Goal: Task Accomplishment & Management: Complete application form

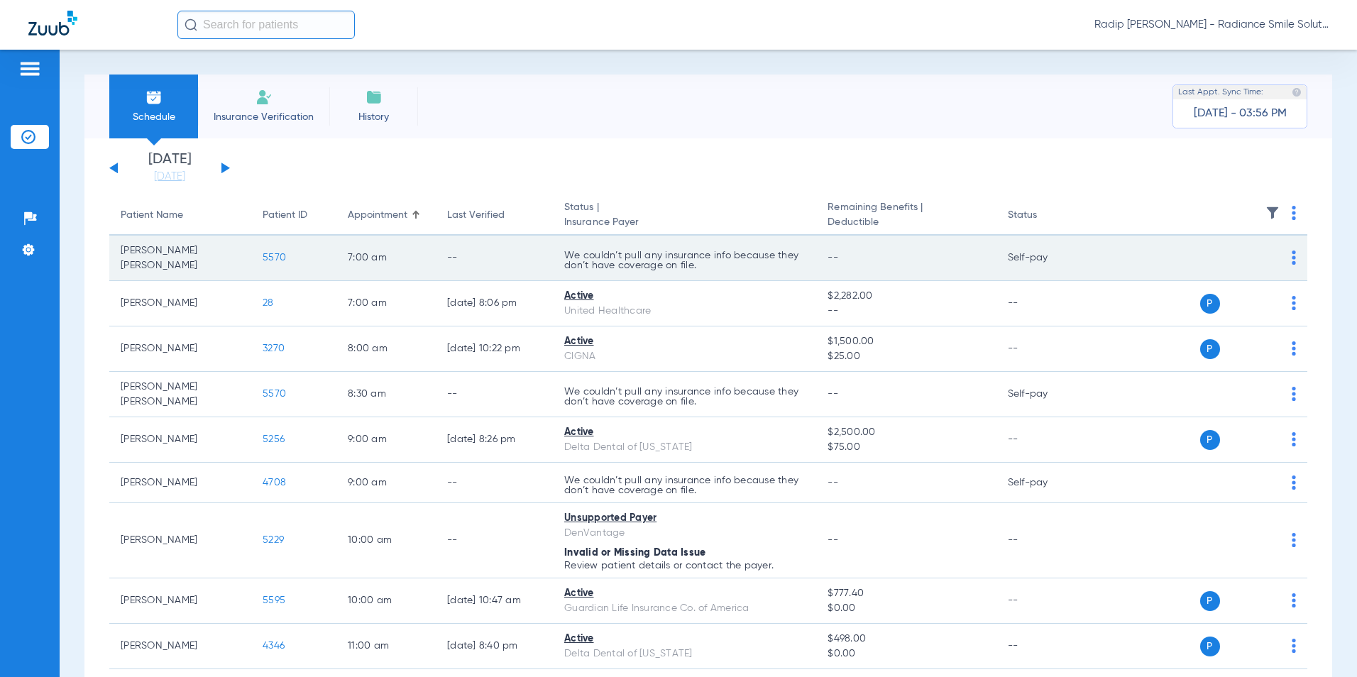
click at [291, 253] on td "5570" at bounding box center [293, 258] width 85 height 45
click at [278, 255] on span "5570" at bounding box center [274, 258] width 23 height 10
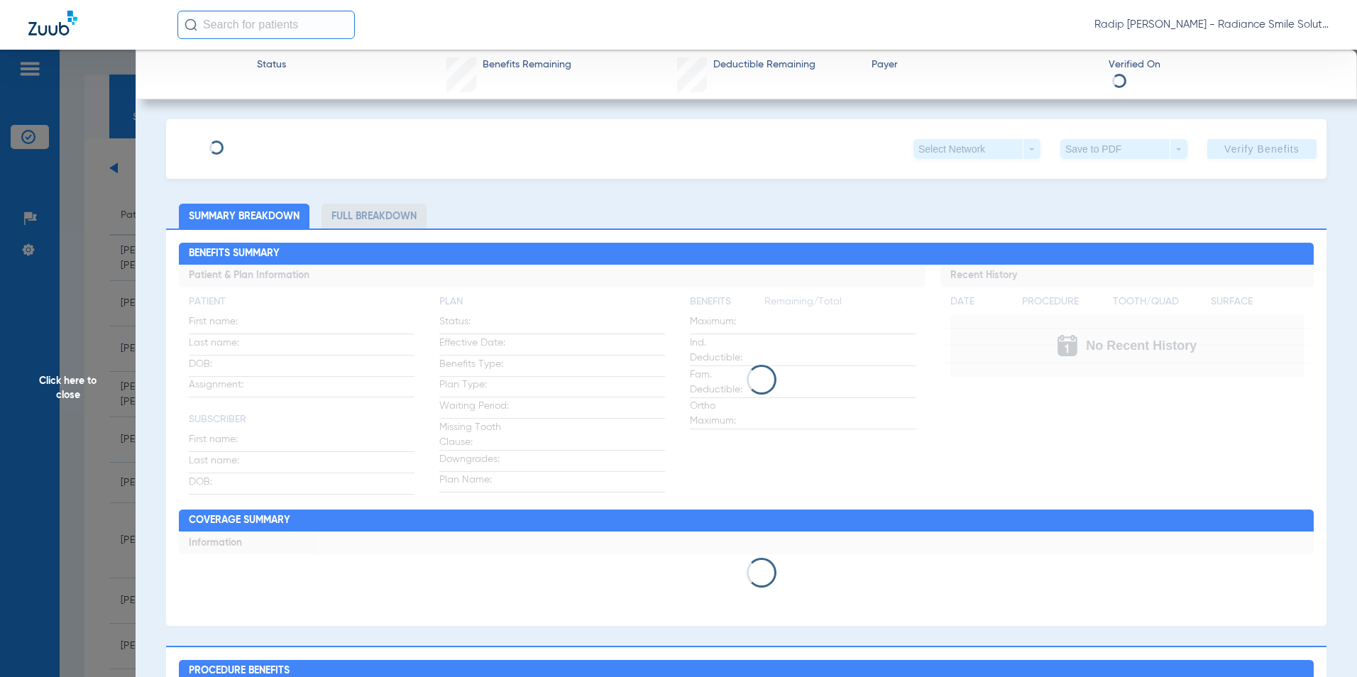
type input "Manasi Monsee"
type input "Parekh"
type input "03/07/1993"
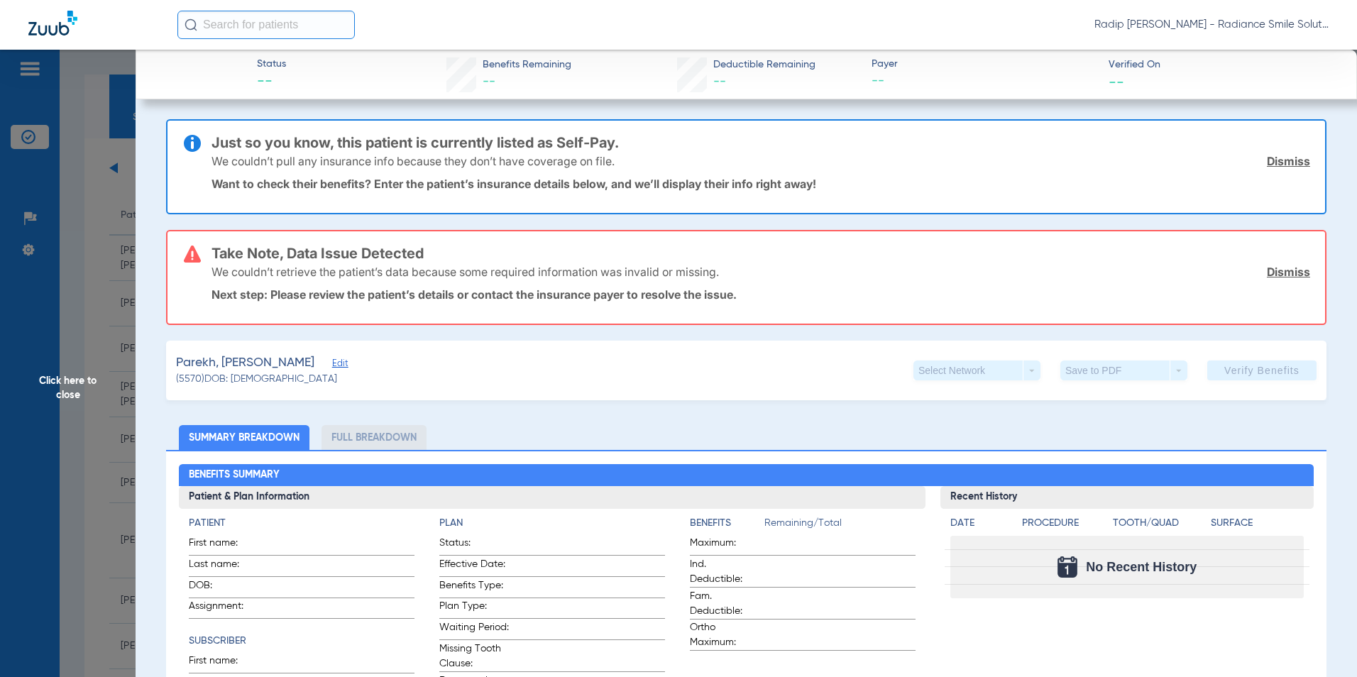
click at [334, 367] on span "Edit" at bounding box center [338, 364] width 13 height 13
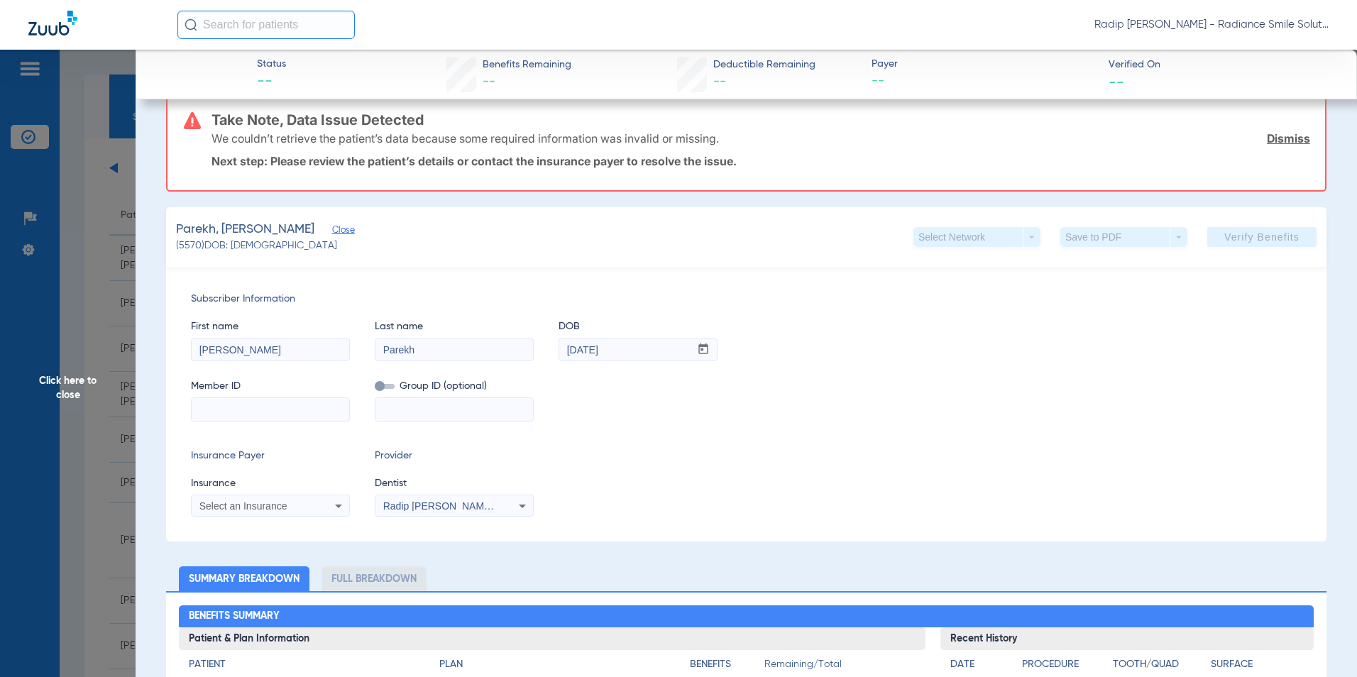
scroll to position [142, 0]
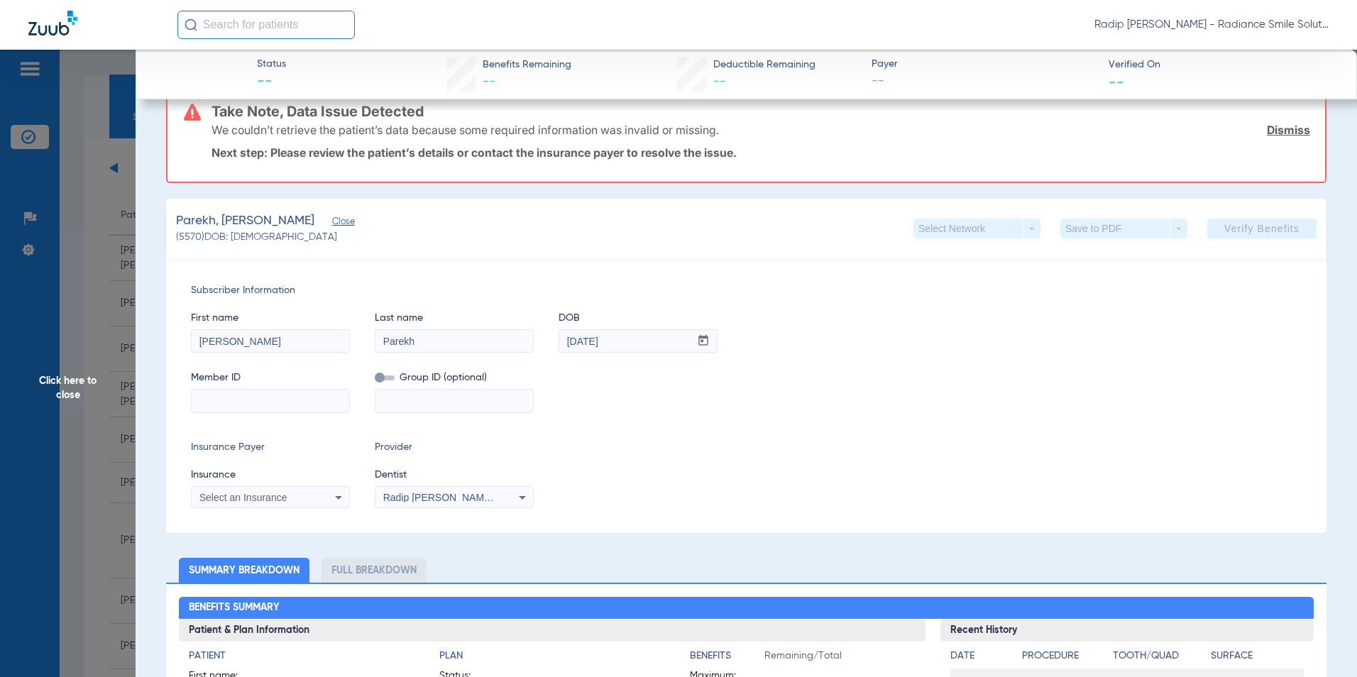
drag, startPoint x: 314, startPoint y: 349, endPoint x: 158, endPoint y: 354, distance: 156.9
type input "Garrett"
drag, startPoint x: 463, startPoint y: 342, endPoint x: 354, endPoint y: 347, distance: 108.7
click at [354, 347] on div "First name Garrett Last name Parekh DOB mm / dd / yyyy 03/07/1993" at bounding box center [746, 325] width 1111 height 55
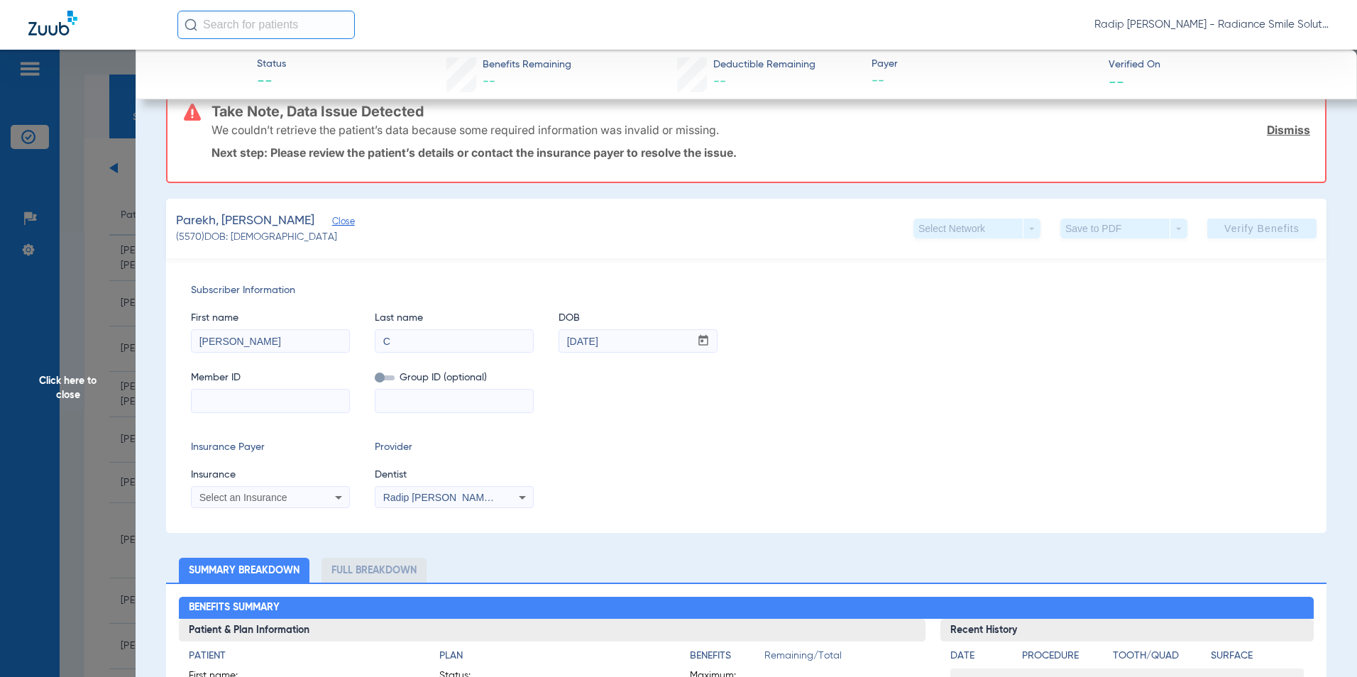
type input "Cochran"
drag, startPoint x: 625, startPoint y: 341, endPoint x: 526, endPoint y: 349, distance: 99.7
click at [526, 349] on div "First name Garrett Last name Cochran DOB mm / dd / yyyy 03/07/1993" at bounding box center [746, 325] width 1111 height 55
type input "01/20/1994"
click at [274, 402] on input at bounding box center [271, 401] width 158 height 23
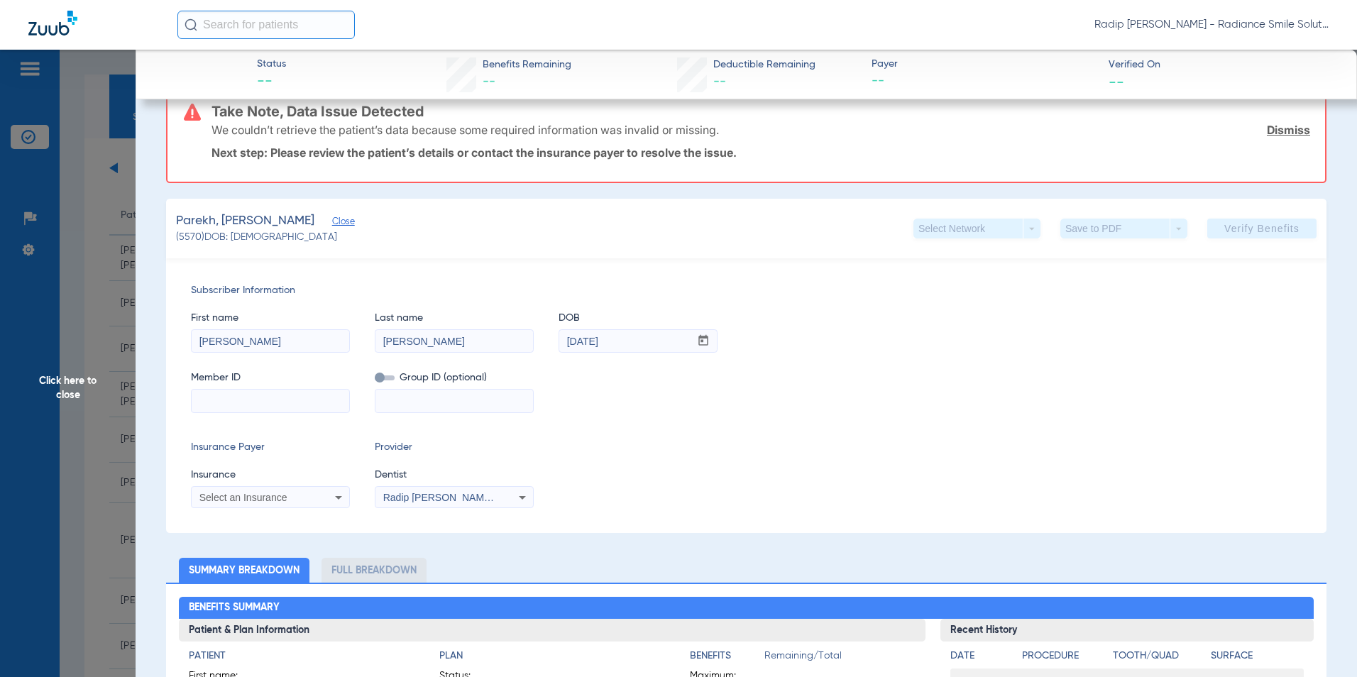
paste input "U95670117"
type input "U95670117"
click at [625, 455] on div "Insurance Payer Insurance Select an Insurance Provider Dentist Radip Uprety 125…" at bounding box center [746, 474] width 1111 height 68
click at [279, 391] on input "U95670117" at bounding box center [271, 401] width 158 height 23
click at [571, 415] on div "Subscriber Information First name Garrett Last name Cochran DOB mm / dd / yyyy …" at bounding box center [746, 395] width 1160 height 275
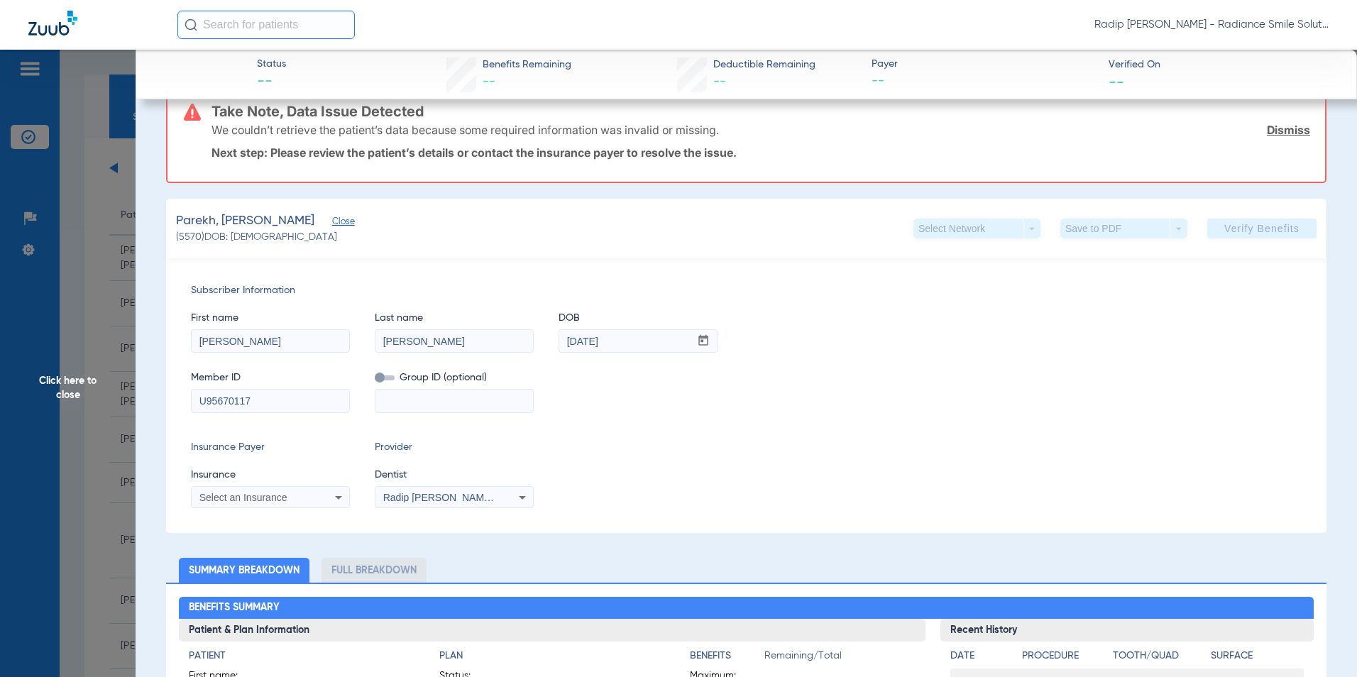
click at [251, 492] on span "Select an Insurance" at bounding box center [243, 497] width 88 height 11
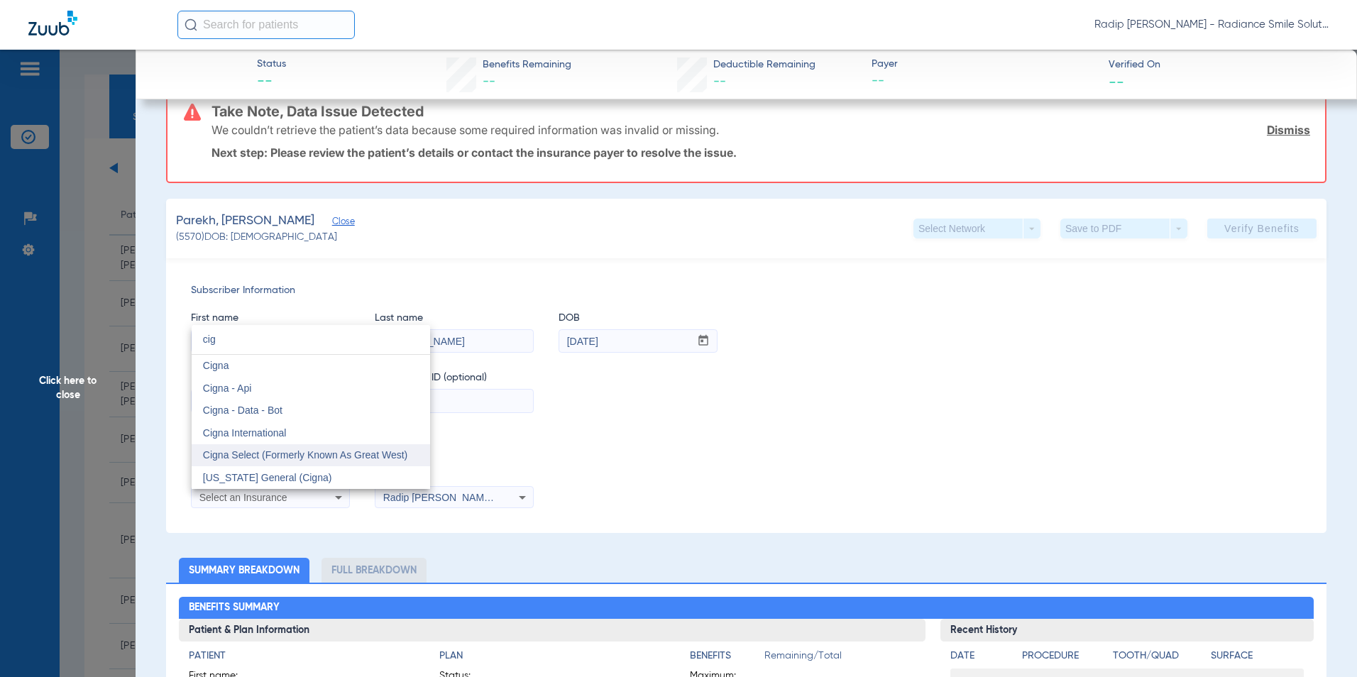
scroll to position [0, 0]
type input "cig"
click at [297, 373] on mat-option "Cigna" at bounding box center [311, 366] width 238 height 23
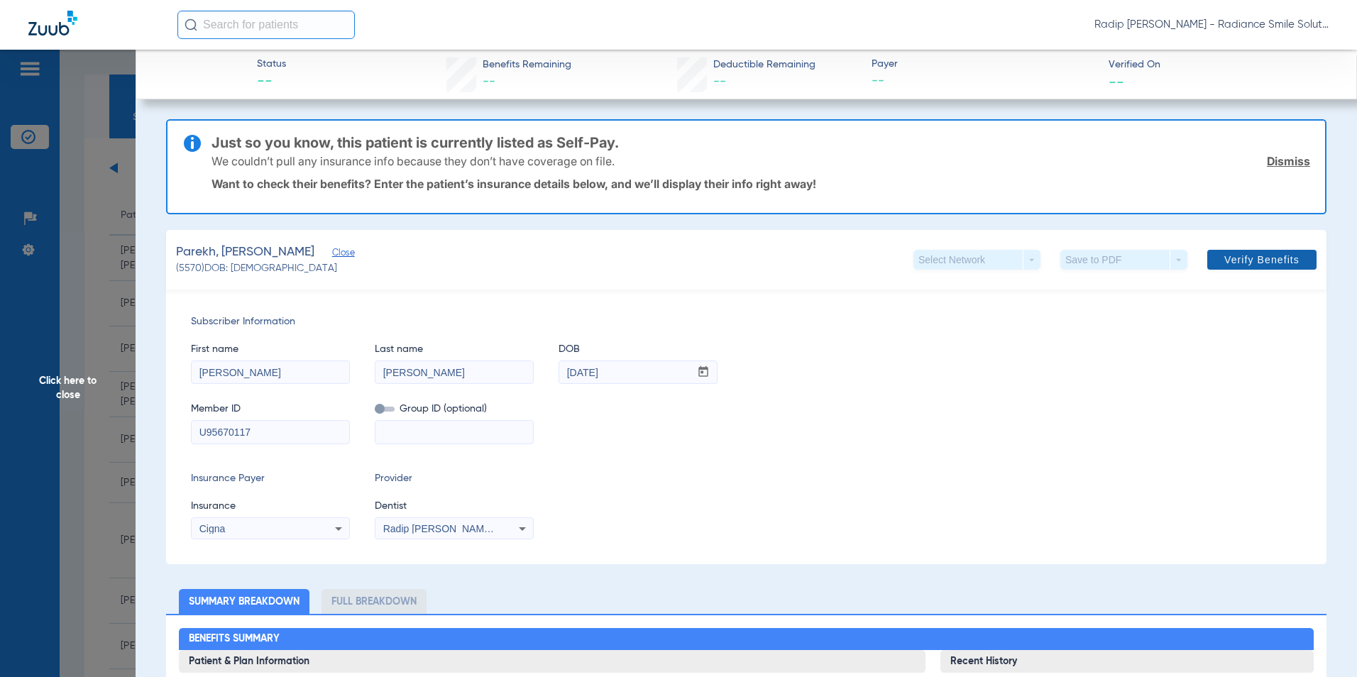
click at [1224, 263] on span "Verify Benefits" at bounding box center [1261, 259] width 75 height 11
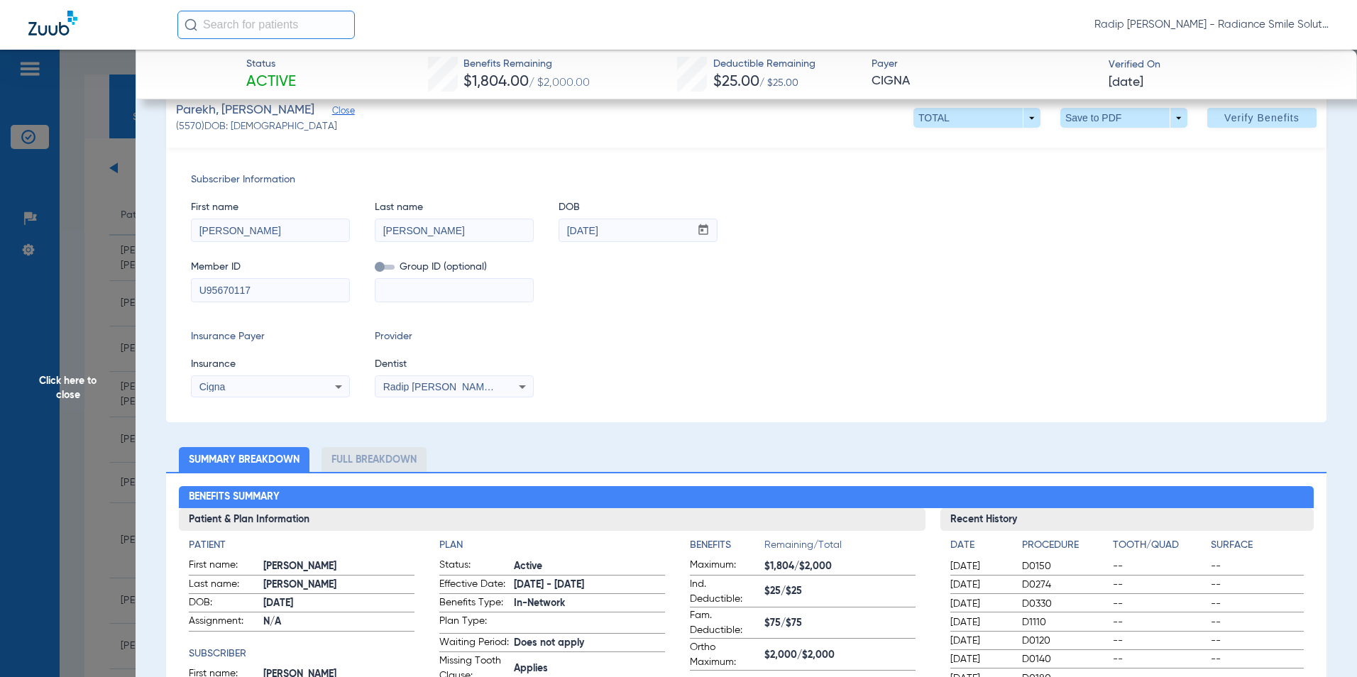
scroll to position [71, 0]
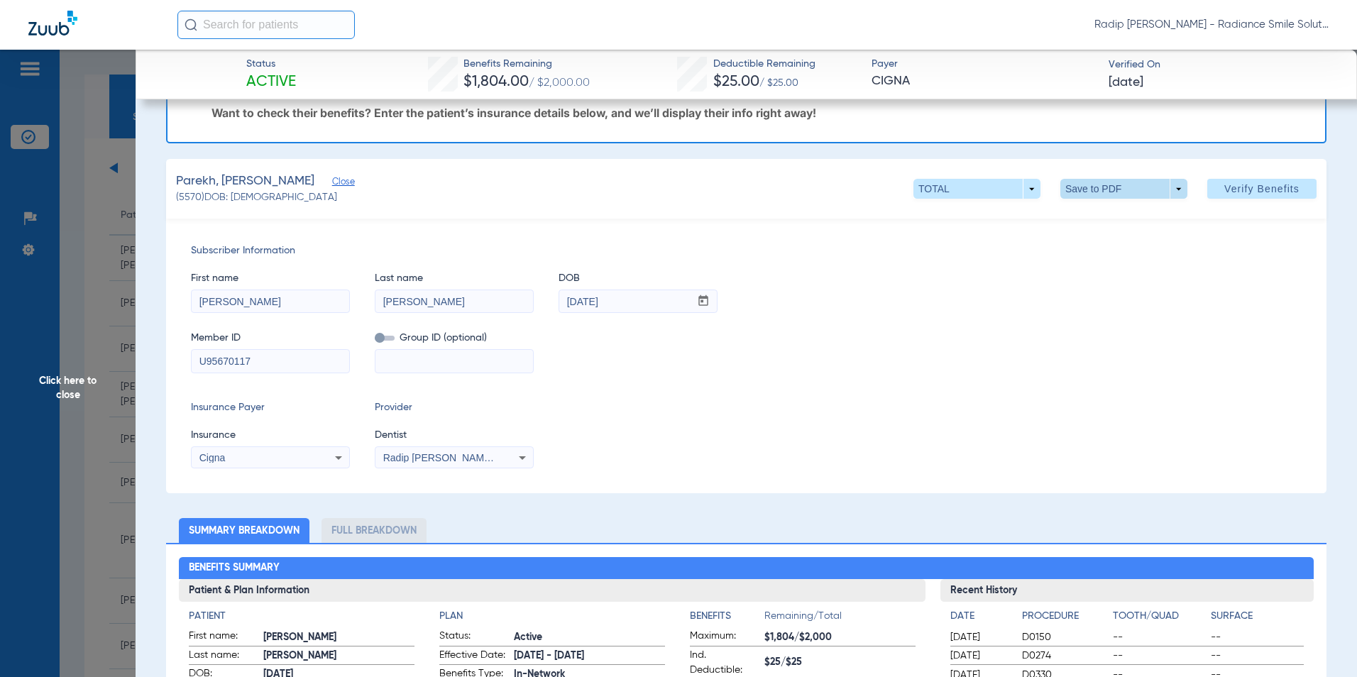
click at [1138, 185] on span at bounding box center [1123, 189] width 127 height 20
click at [1113, 214] on span "Save to PDF" at bounding box center [1118, 217] width 56 height 10
click at [73, 388] on span "Click here to close" at bounding box center [68, 388] width 136 height 677
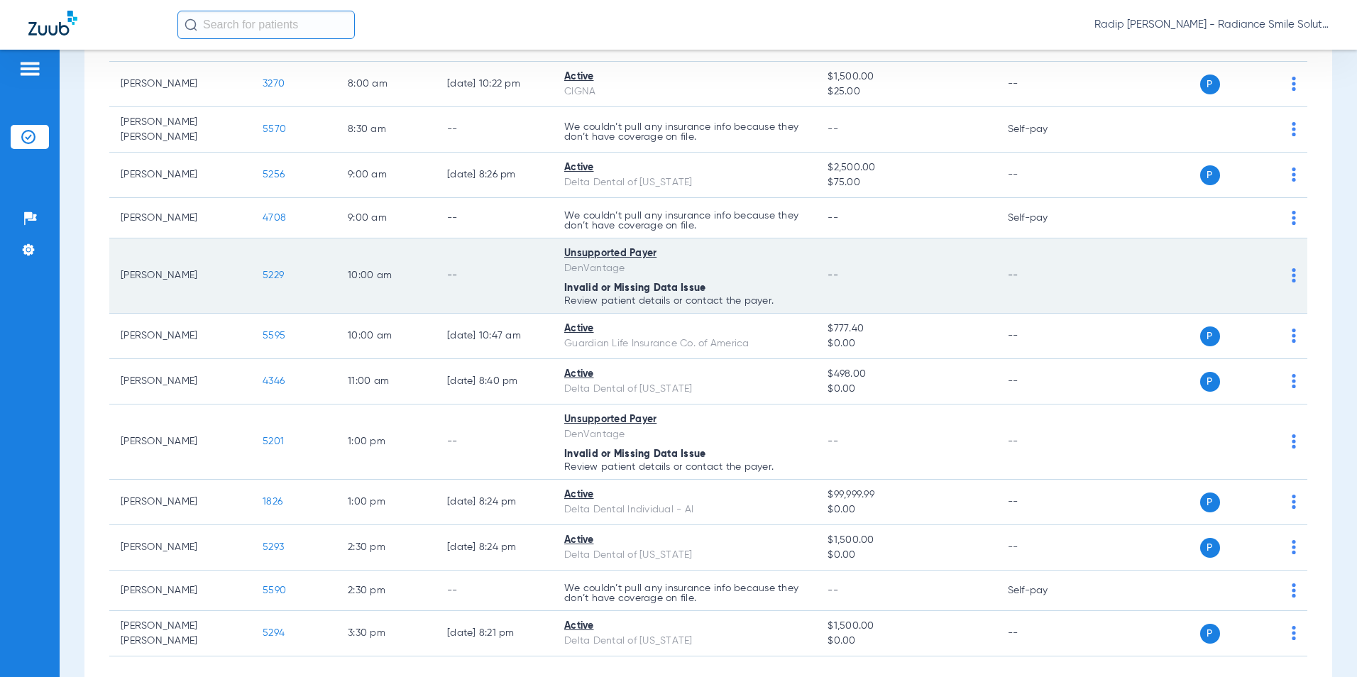
scroll to position [325, 0]
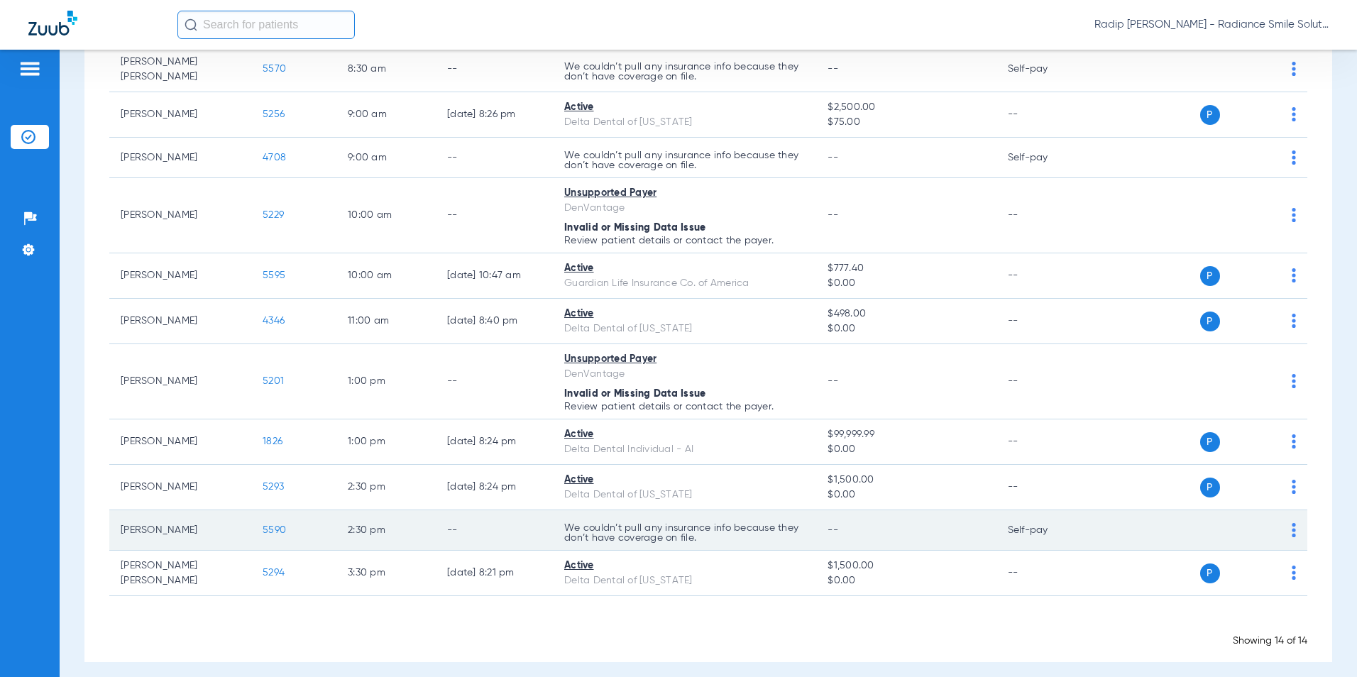
click at [272, 525] on span "5590" at bounding box center [274, 530] width 23 height 10
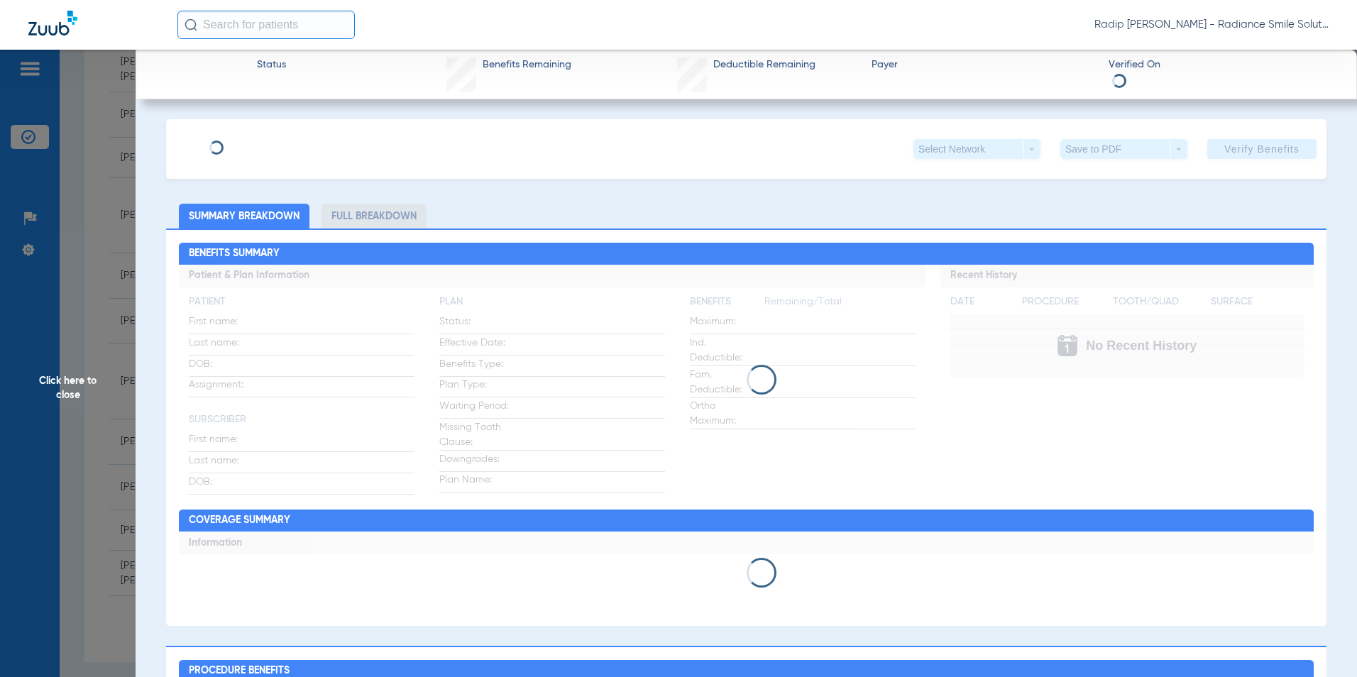
type input "Maria Laura"
type input "Ribeiro"
type input "08/31/1996"
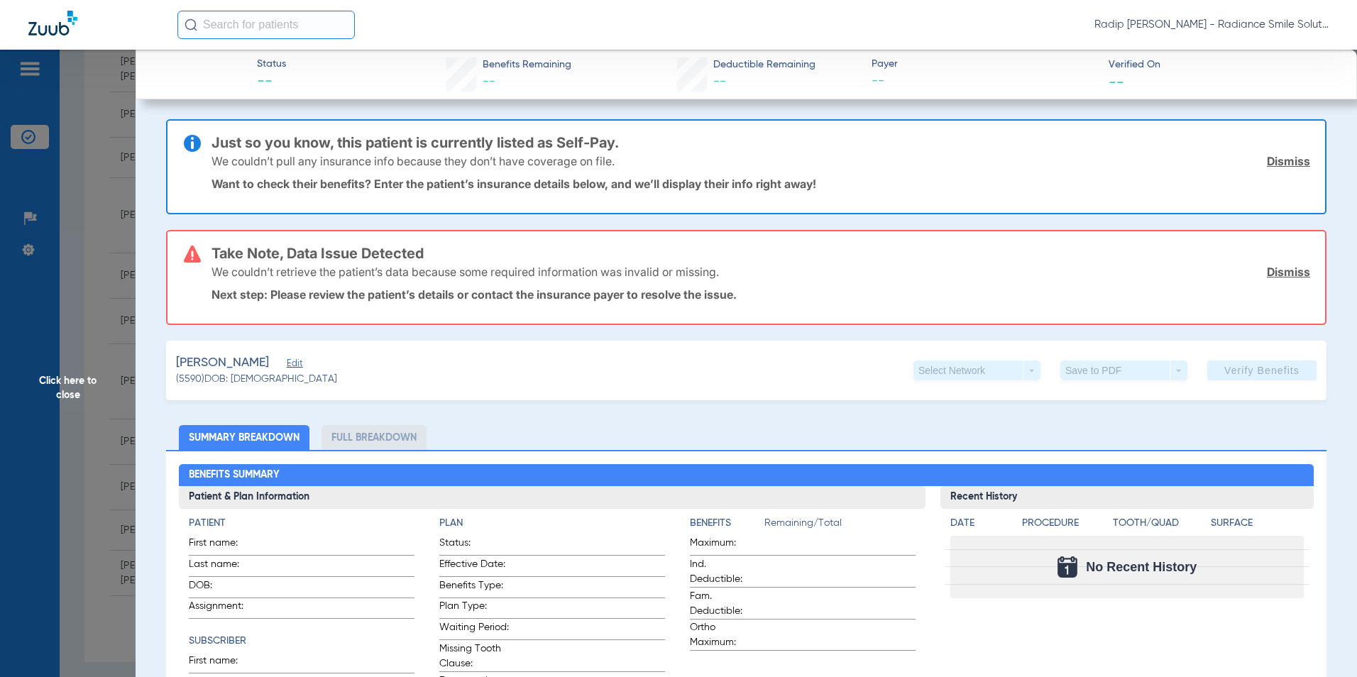
click at [299, 367] on span "Edit" at bounding box center [293, 364] width 13 height 13
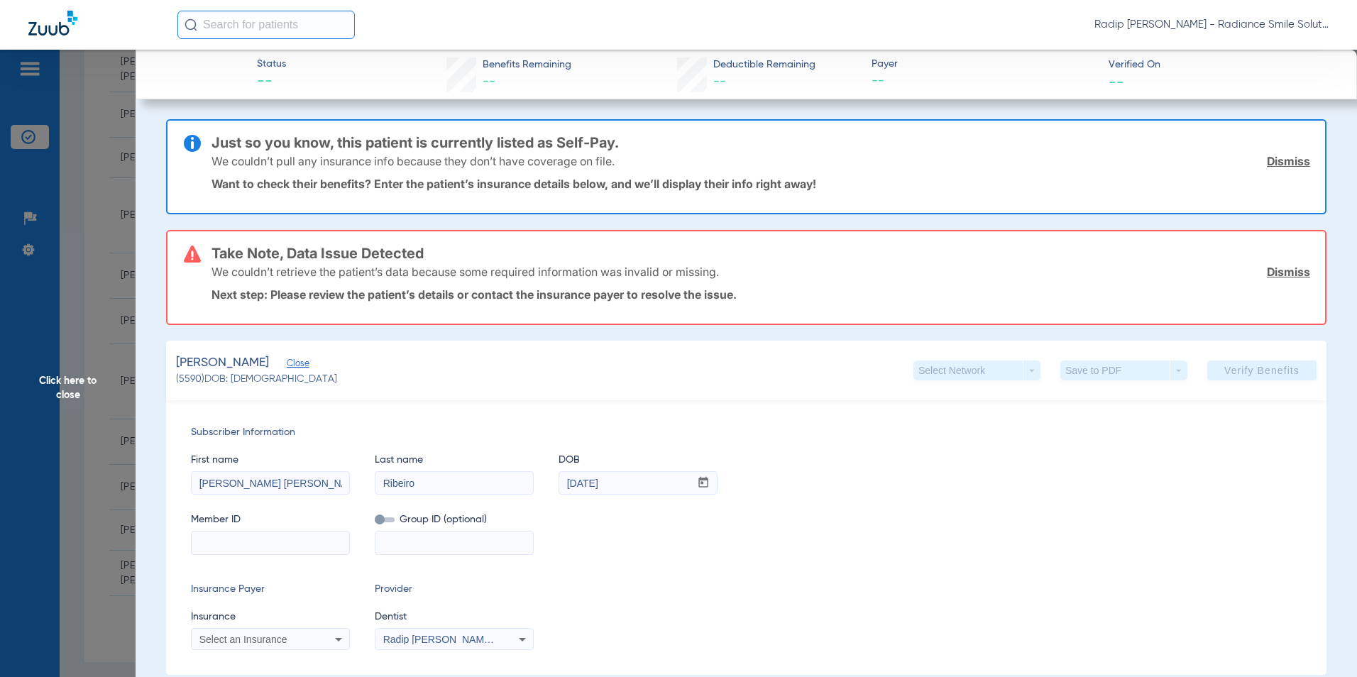
click at [275, 542] on input at bounding box center [271, 543] width 158 height 23
paste input "111607316"
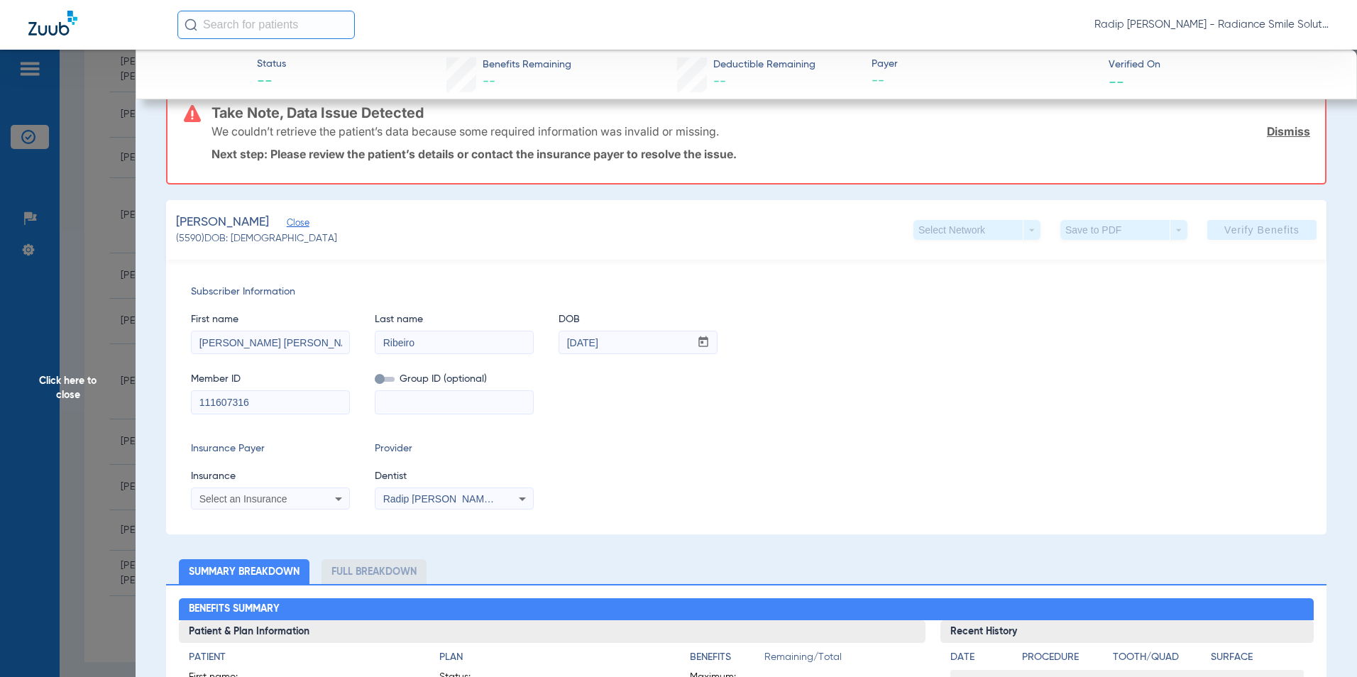
scroll to position [142, 0]
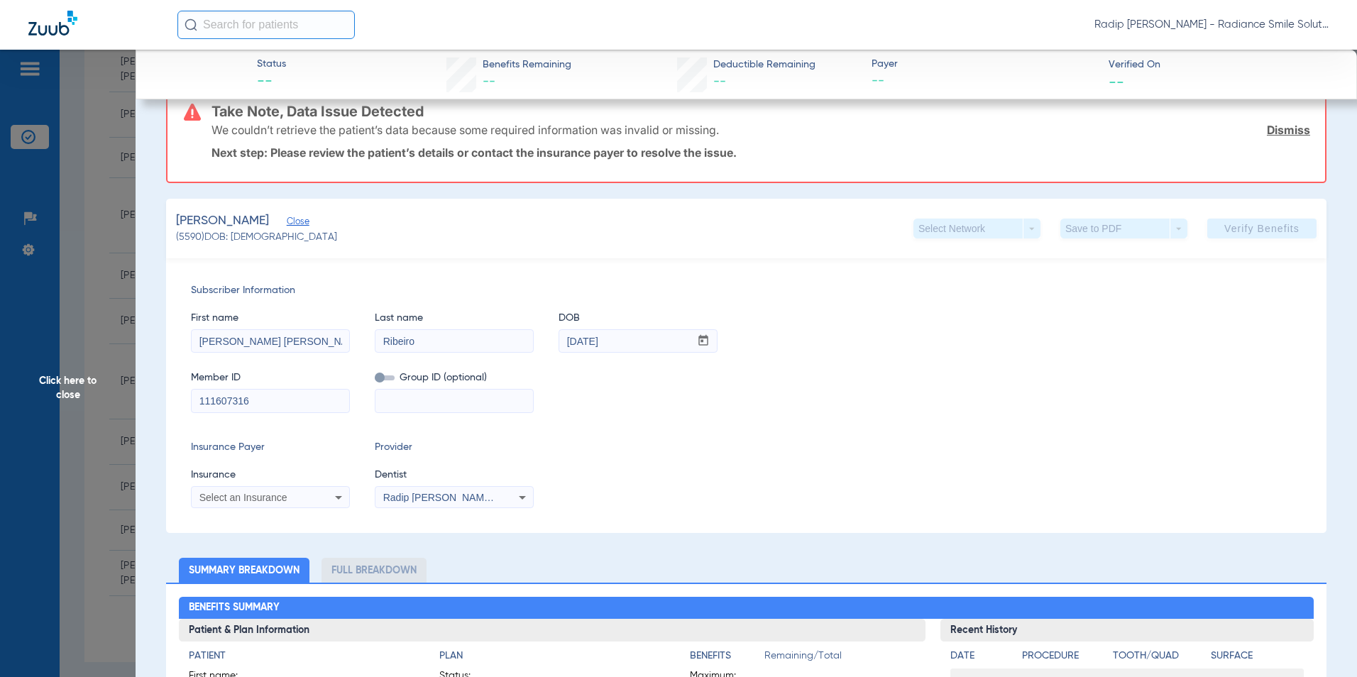
type input "111607316"
click at [286, 491] on div "Select an Insurance" at bounding box center [271, 497] width 158 height 17
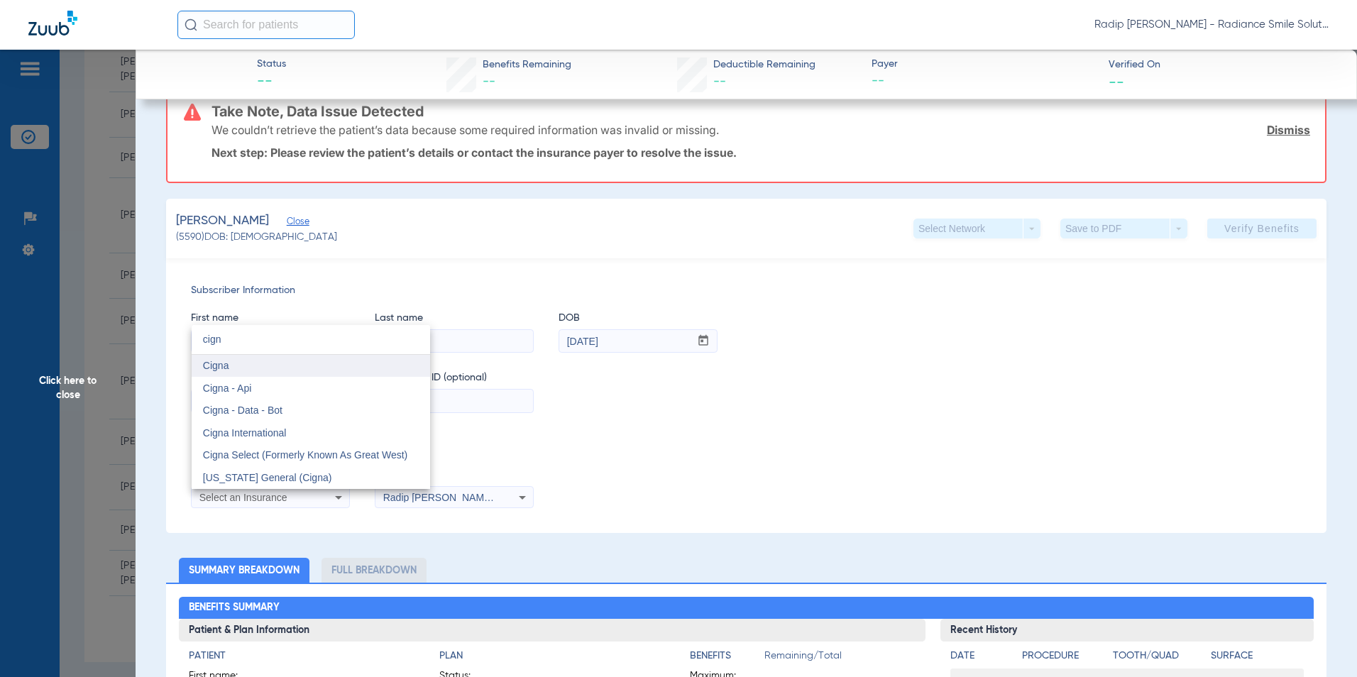
type input "cign"
click at [253, 370] on mat-option "Cigna" at bounding box center [311, 366] width 238 height 23
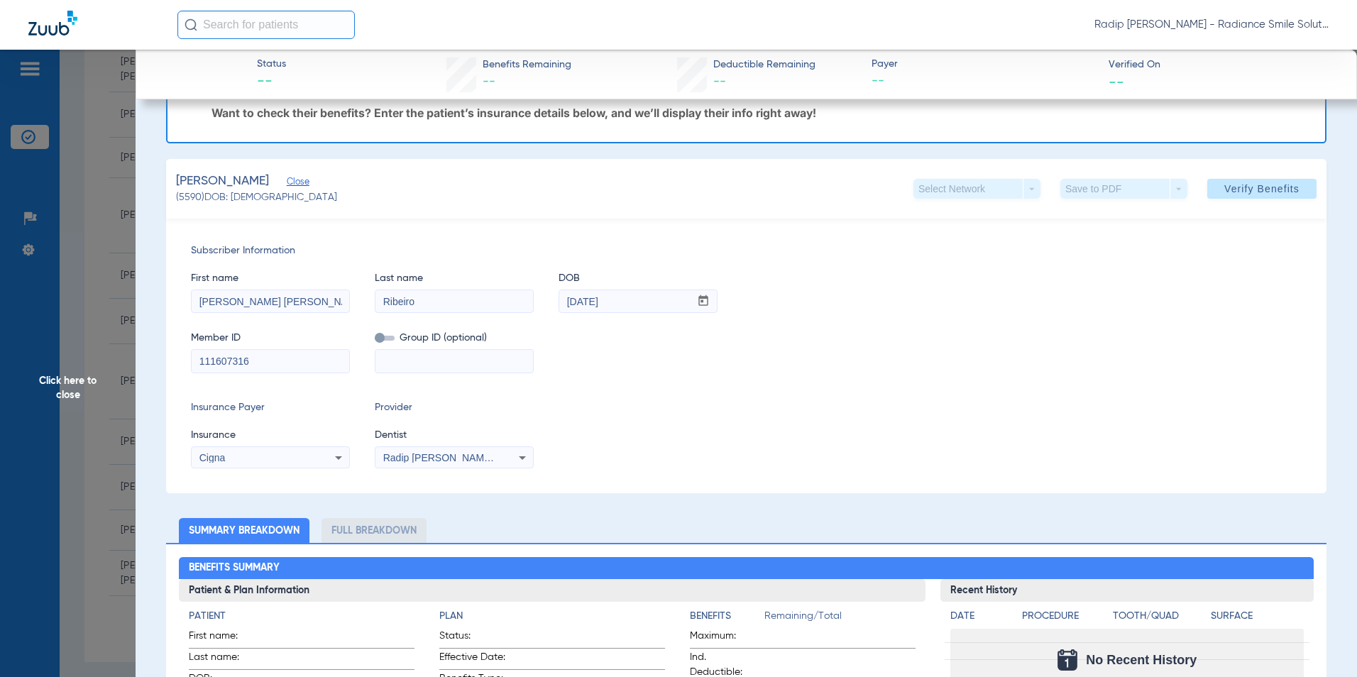
scroll to position [0, 0]
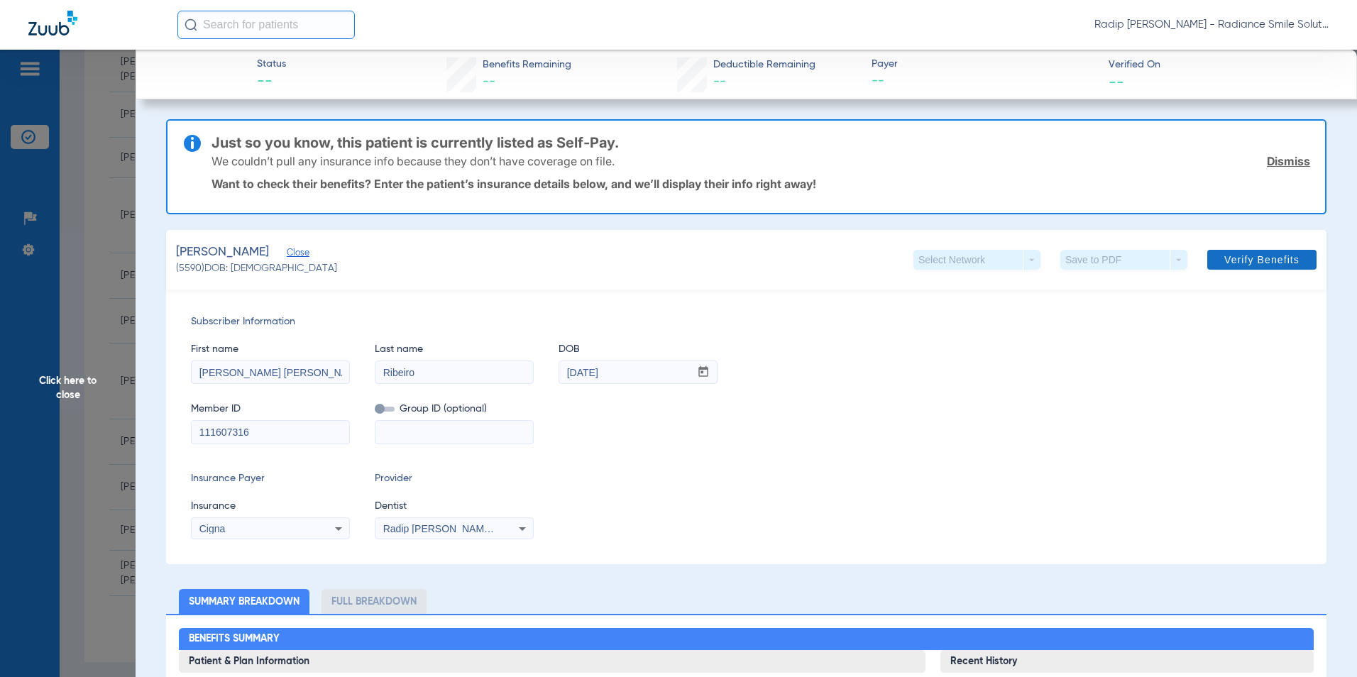
click at [1251, 258] on span "Verify Benefits" at bounding box center [1261, 259] width 75 height 11
